Goal: Navigation & Orientation: Find specific page/section

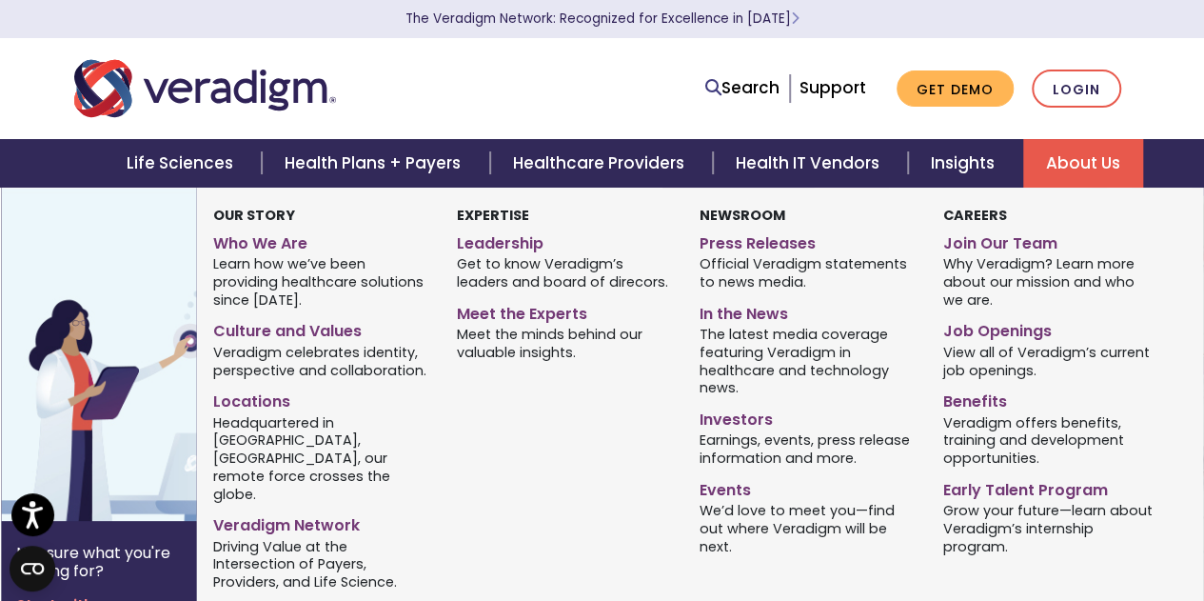
click at [1093, 154] on link "About Us" at bounding box center [1083, 163] width 120 height 49
click at [994, 330] on link "Job Openings" at bounding box center [1050, 328] width 215 height 28
